Goal: Download file/media

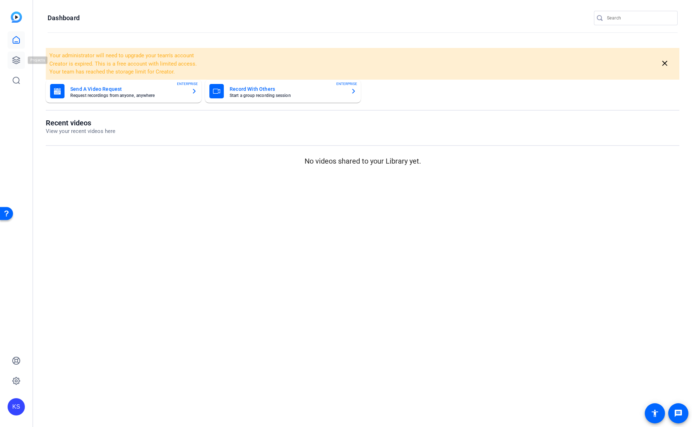
click at [15, 59] on icon at bounding box center [16, 60] width 9 height 9
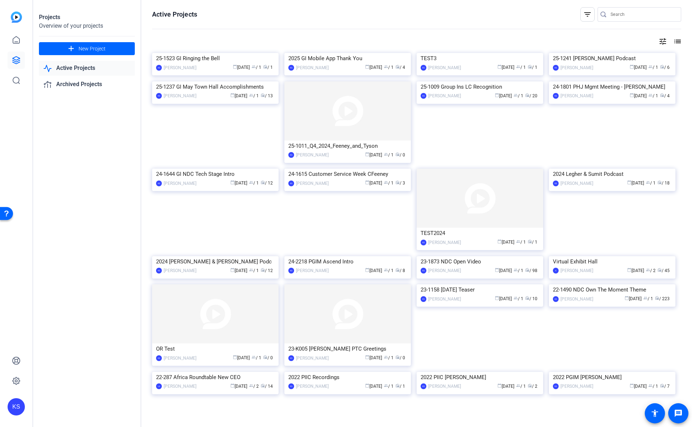
click at [227, 53] on img at bounding box center [215, 53] width 126 height 0
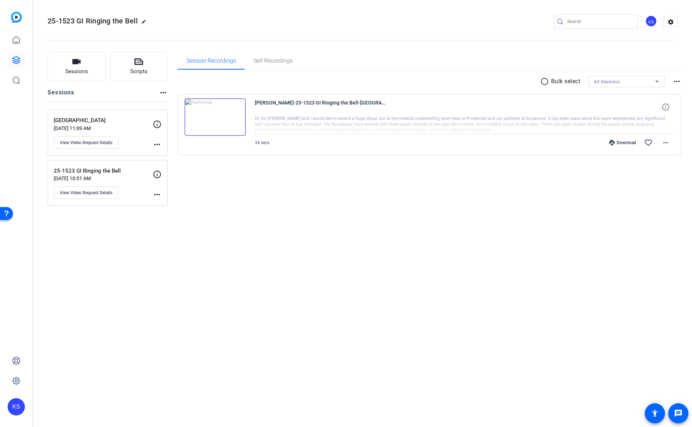
click at [215, 116] on img at bounding box center [214, 116] width 61 height 37
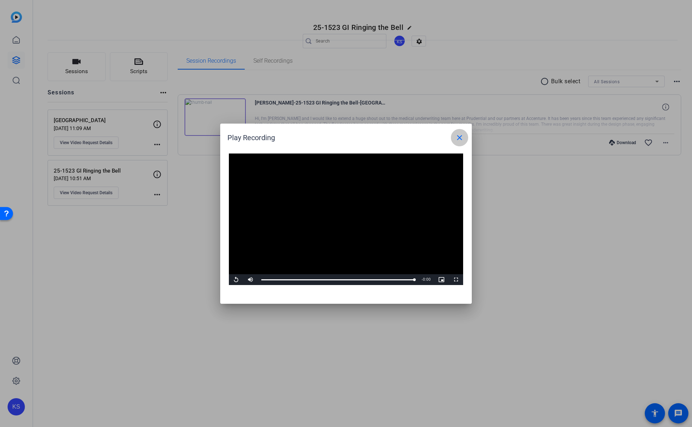
click at [458, 138] on mat-icon "close" at bounding box center [459, 137] width 9 height 9
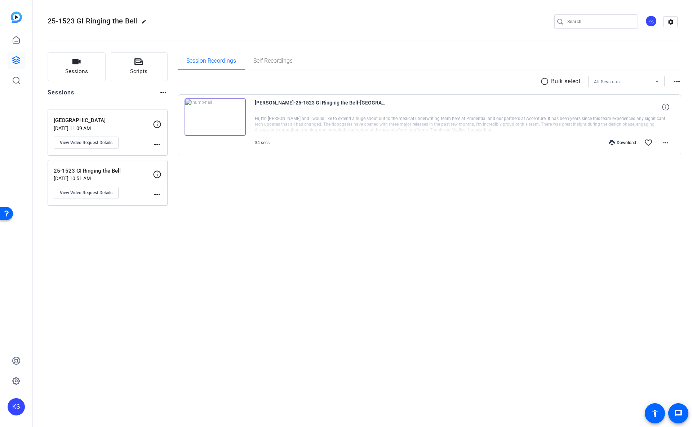
click at [615, 143] on div "Download" at bounding box center [622, 143] width 34 height 6
drag, startPoint x: 651, startPoint y: 179, endPoint x: 656, endPoint y: 173, distance: 7.4
click at [651, 179] on div "Session Recordings Self Recordings radio_button_unchecked Bulk select All Sessi…" at bounding box center [430, 128] width 504 height 153
click at [666, 143] on mat-icon "more_horiz" at bounding box center [665, 142] width 9 height 9
drag, startPoint x: 644, startPoint y: 176, endPoint x: 649, endPoint y: 177, distance: 5.5
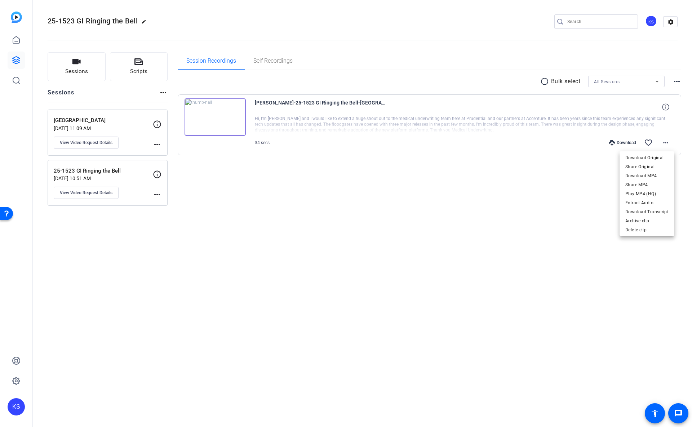
click at [644, 177] on span "Download MP4" at bounding box center [646, 176] width 43 height 9
